Goal: Task Accomplishment & Management: Complete application form

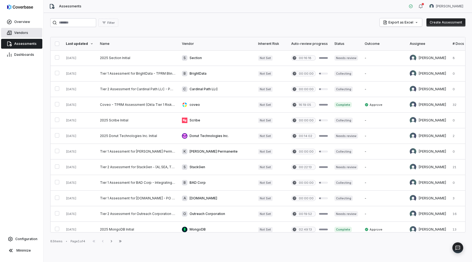
click at [23, 31] on span "Vendors" at bounding box center [21, 33] width 14 height 4
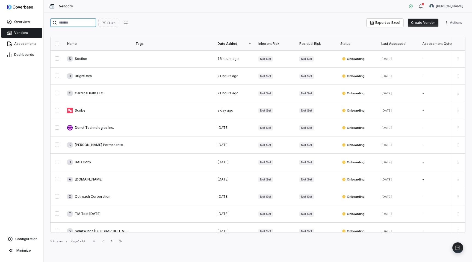
click at [84, 24] on input "search" at bounding box center [73, 22] width 46 height 9
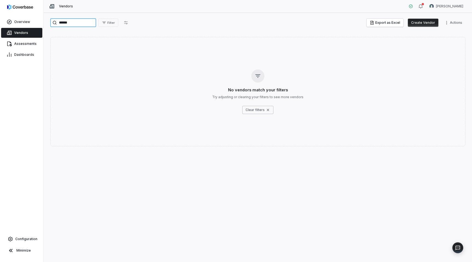
type input "******"
click at [425, 23] on button "Create Vendor" at bounding box center [423, 23] width 31 height 8
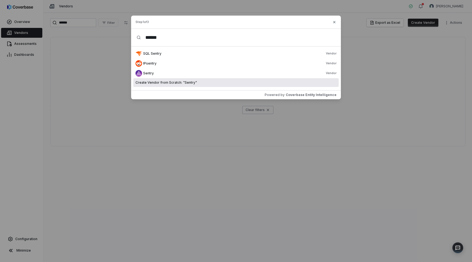
type input "******"
click at [233, 83] on div "Create Vendor from Scratch: " Sentry "" at bounding box center [235, 82] width 205 height 9
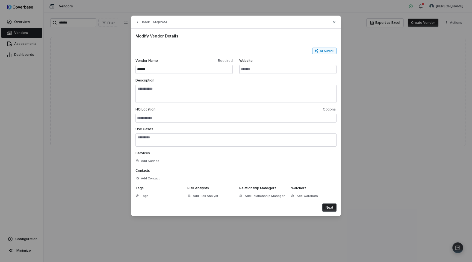
click at [325, 51] on button "AI Autofill" at bounding box center [324, 51] width 24 height 7
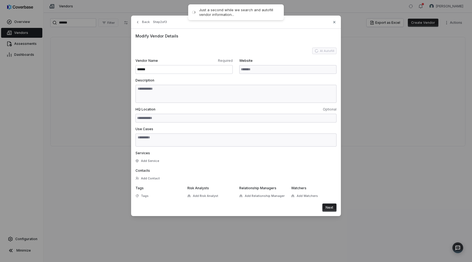
type input "**********"
type textarea "**********"
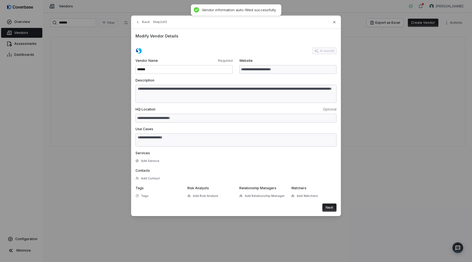
type textarea "**********"
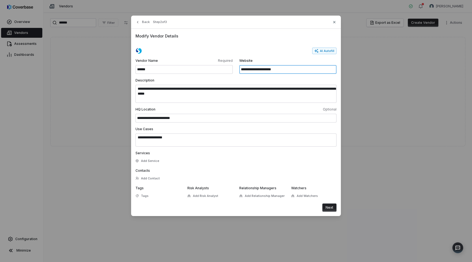
drag, startPoint x: 287, startPoint y: 71, endPoint x: 235, endPoint y: 70, distance: 51.6
click at [235, 70] on div "**********" at bounding box center [235, 65] width 201 height 15
click at [334, 23] on icon "button" at bounding box center [334, 22] width 4 height 4
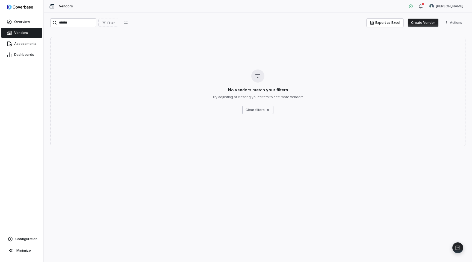
click at [424, 22] on button "Create Vendor" at bounding box center [423, 23] width 31 height 8
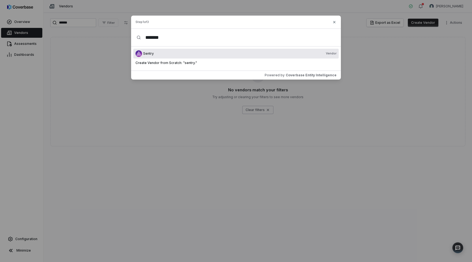
type input "*******"
click at [216, 54] on div "Sentry Vendor" at bounding box center [239, 53] width 193 height 4
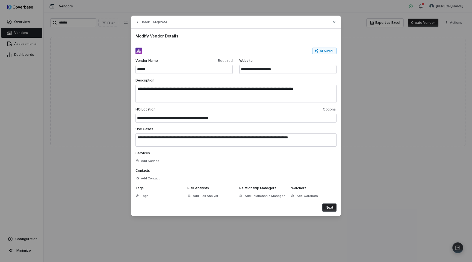
click at [236, 37] on span "Modify Vendor Details" at bounding box center [235, 36] width 201 height 6
click at [331, 209] on button "Next" at bounding box center [329, 207] width 14 height 8
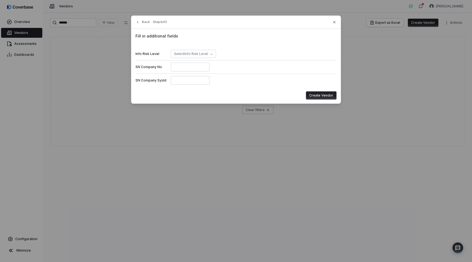
click at [331, 95] on button "Create Vendor" at bounding box center [321, 95] width 31 height 8
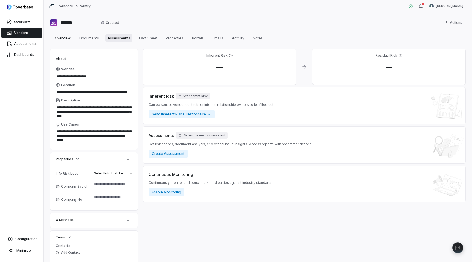
click at [108, 38] on span "Assessments" at bounding box center [118, 37] width 27 height 7
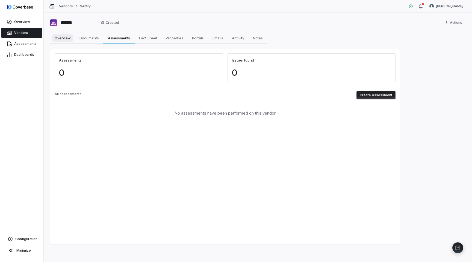
click at [65, 39] on span "Overview" at bounding box center [62, 37] width 20 height 7
type textarea "*"
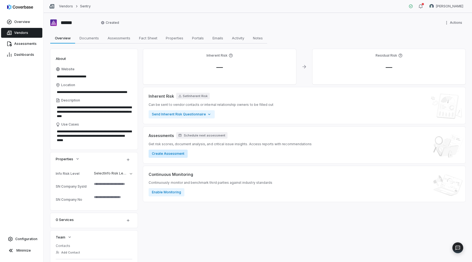
click at [178, 153] on button "Create Assessment" at bounding box center [168, 153] width 39 height 8
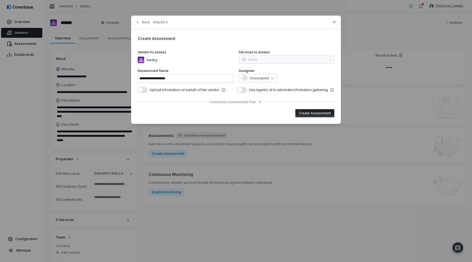
click at [263, 64] on div "Services to assess None" at bounding box center [287, 57] width 96 height 14
click at [263, 62] on div "Services to assess None" at bounding box center [287, 57] width 96 height 14
click at [263, 78] on span "Unassigned" at bounding box center [259, 78] width 19 height 4
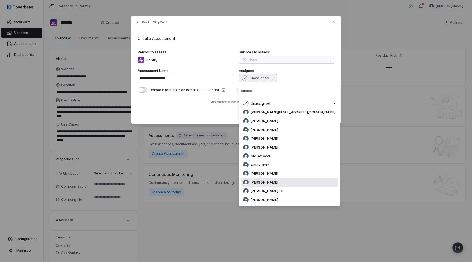
click at [278, 182] on span "[PERSON_NAME]" at bounding box center [264, 182] width 27 height 4
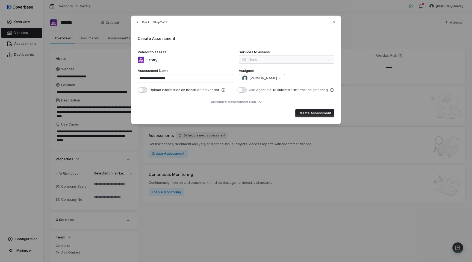
click at [313, 114] on button "Create Assessment" at bounding box center [314, 113] width 39 height 8
type input "**********"
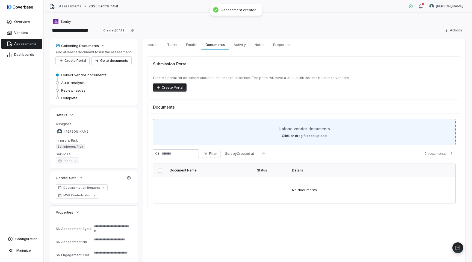
click at [301, 130] on span "Upload vendor documents" at bounding box center [304, 129] width 51 height 6
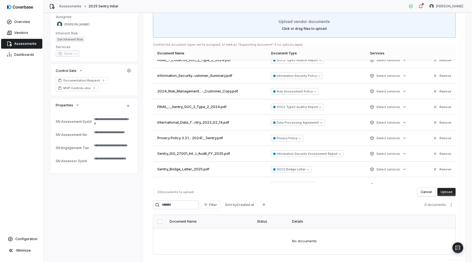
scroll to position [129, 0]
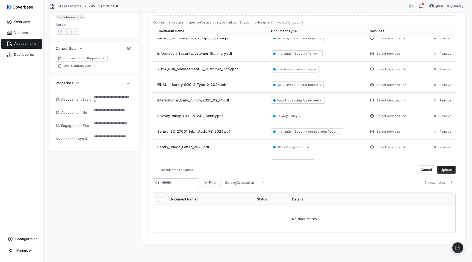
click at [451, 170] on button "Upload" at bounding box center [446, 169] width 18 height 8
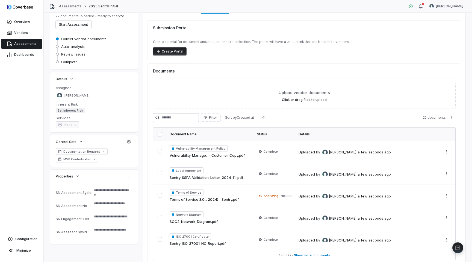
scroll to position [63, 0]
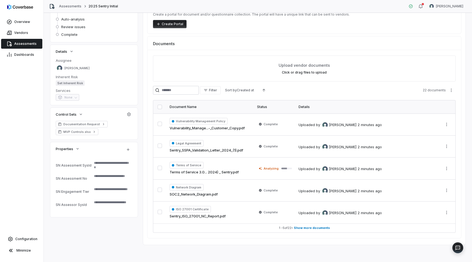
type textarea "*"
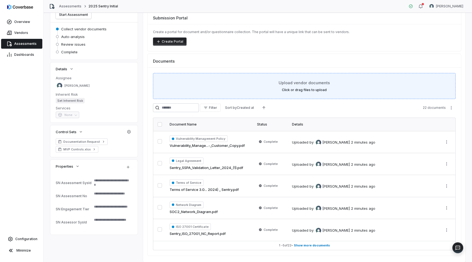
scroll to position [63, 0]
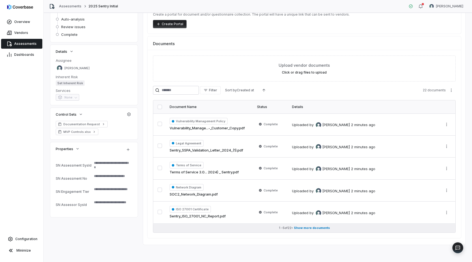
click at [303, 225] on button "1 - 5 of 22 • Show more documents" at bounding box center [304, 227] width 302 height 9
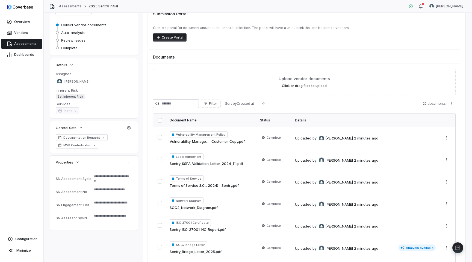
scroll to position [0, 0]
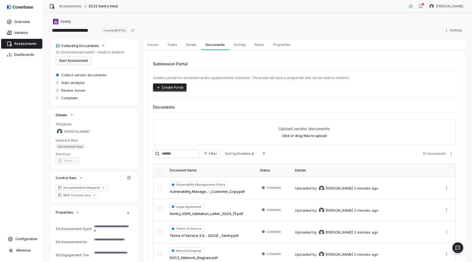
click at [85, 61] on button "Start Assessment" at bounding box center [73, 61] width 35 height 8
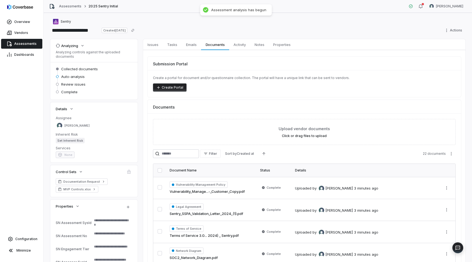
click at [28, 43] on span "Assessments" at bounding box center [25, 44] width 22 height 4
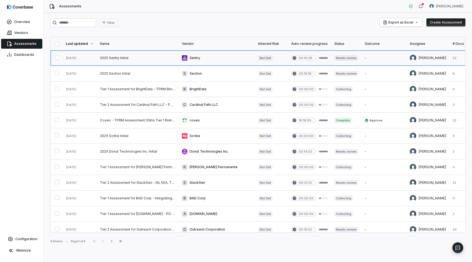
click at [199, 58] on link at bounding box center [217, 57] width 76 height 15
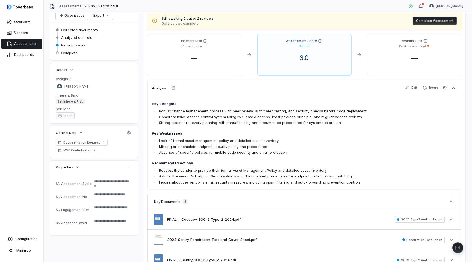
scroll to position [90, 0]
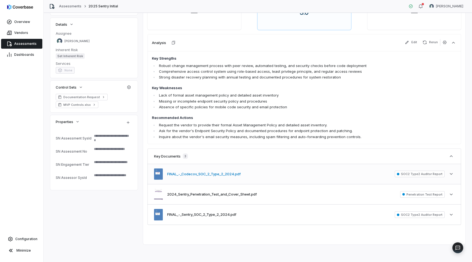
click at [205, 174] on button "FINAL_-_Codecov_SOC_2_Type_2_2024.pdf" at bounding box center [203, 173] width 73 height 5
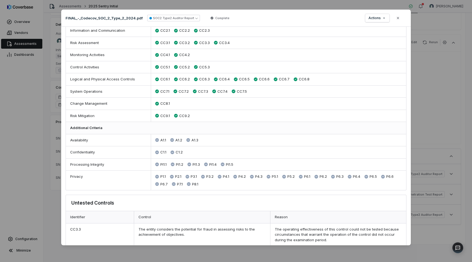
scroll to position [0, 0]
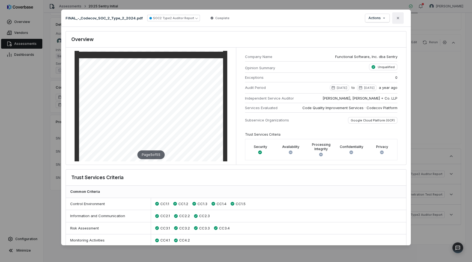
click at [398, 18] on icon "button" at bounding box center [398, 18] width 2 height 2
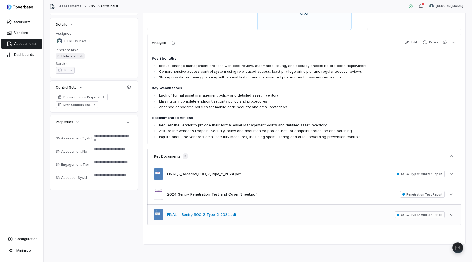
click at [216, 215] on button "FINAL_-_Sentry_SOC_2_Type_2_2024.pdf" at bounding box center [201, 214] width 69 height 5
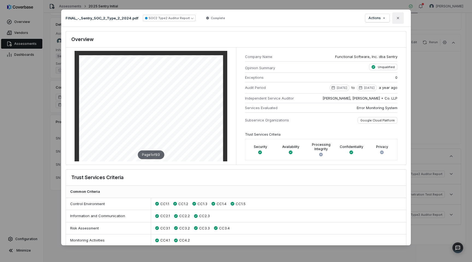
click at [399, 20] on button "Close" at bounding box center [397, 17] width 11 height 11
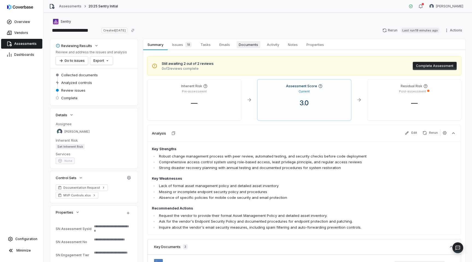
click at [247, 44] on span "Documents" at bounding box center [248, 44] width 24 height 7
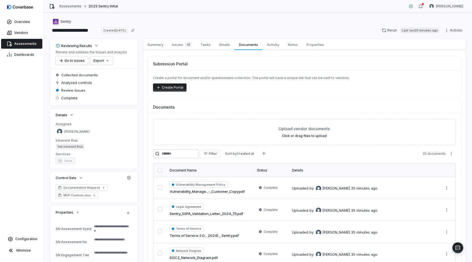
scroll to position [63, 0]
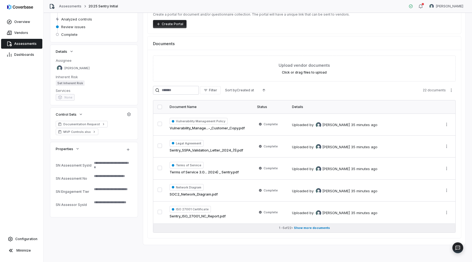
click at [307, 228] on span "Show more documents" at bounding box center [312, 228] width 36 height 4
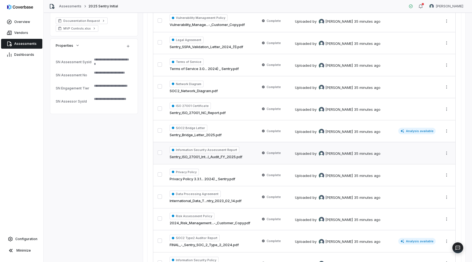
scroll to position [171, 0]
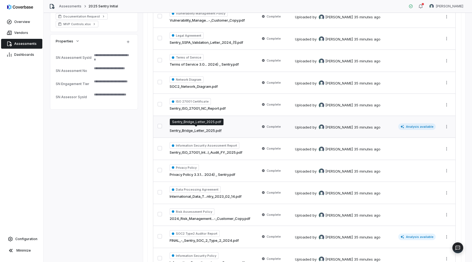
click at [211, 129] on link "Sentry_Bridge_Letter_2025.pdf" at bounding box center [196, 130] width 52 height 5
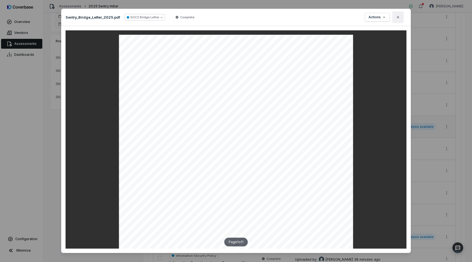
click at [396, 20] on button "Close" at bounding box center [397, 16] width 11 height 11
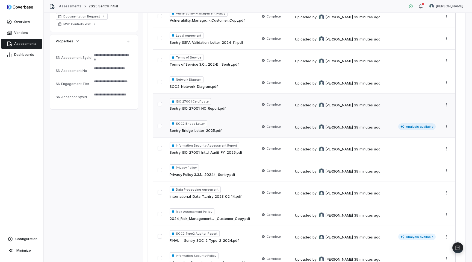
click at [203, 107] on link "Sentry_ISO_27001_NC_Report.pdf" at bounding box center [198, 108] width 56 height 5
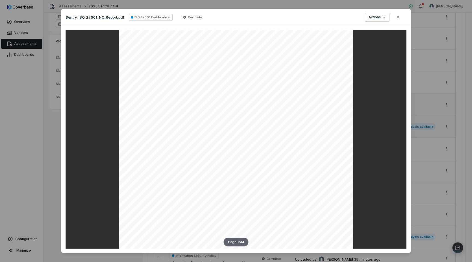
scroll to position [682, 0]
click at [399, 20] on button "Close" at bounding box center [397, 16] width 11 height 11
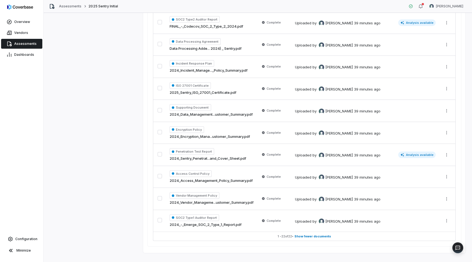
scroll to position [437, 0]
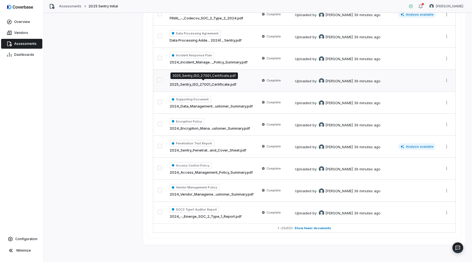
click at [219, 82] on link "2025_Sentry_ISO_27001_Certificate.pdf" at bounding box center [203, 84] width 67 height 5
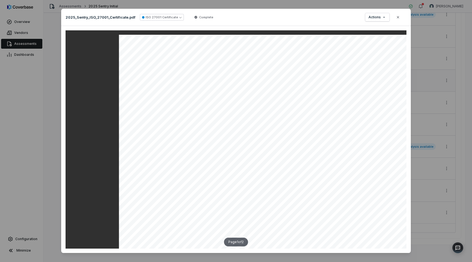
click at [434, 136] on div "Document Preview 2025_Sentry_ISO_27001_Certificate.pdf ISO 27001 Certificate Co…" at bounding box center [236, 134] width 472 height 268
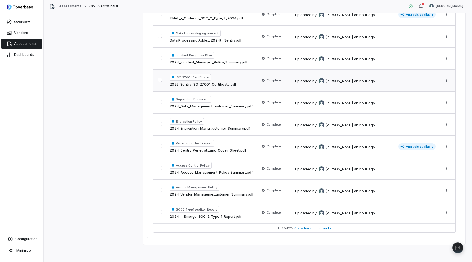
type textarea "*"
